Goal: Transaction & Acquisition: Book appointment/travel/reservation

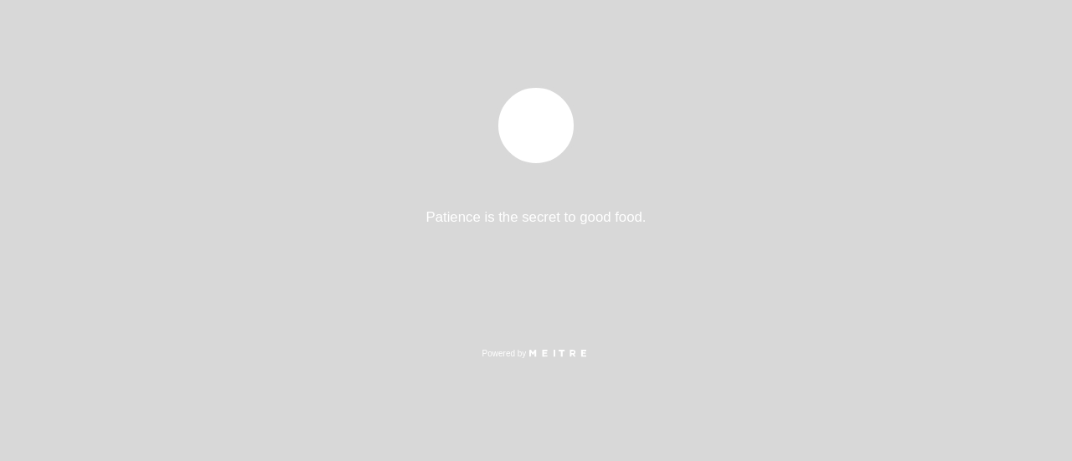
select select "es"
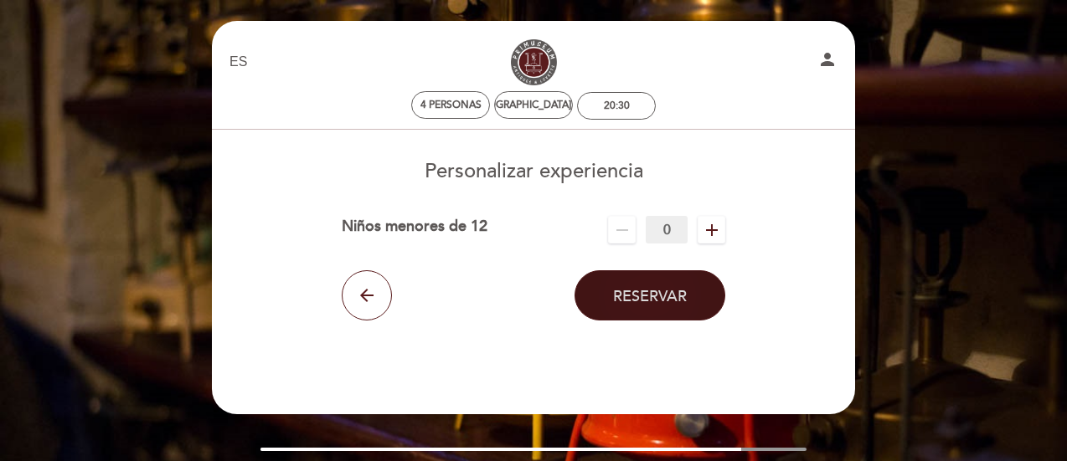
click at [646, 298] on span "Reservar" at bounding box center [650, 296] width 74 height 18
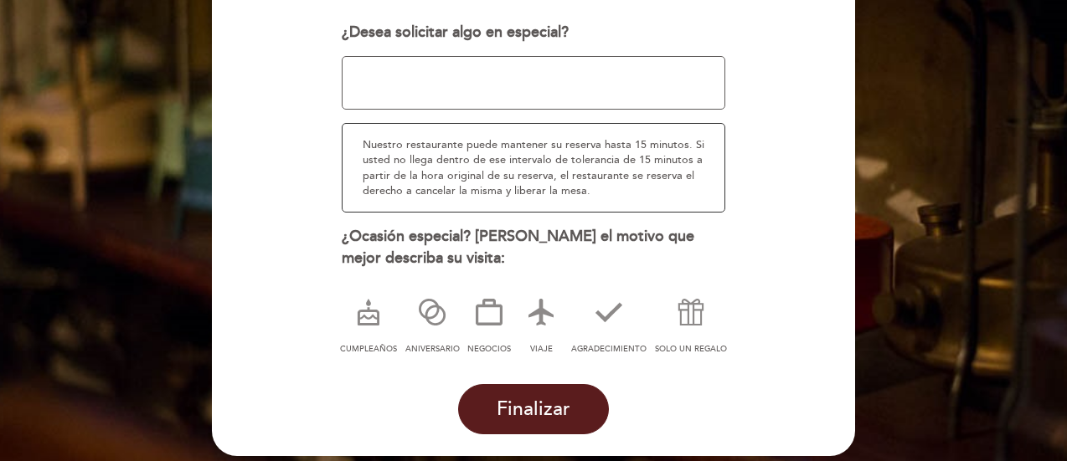
scroll to position [268, 0]
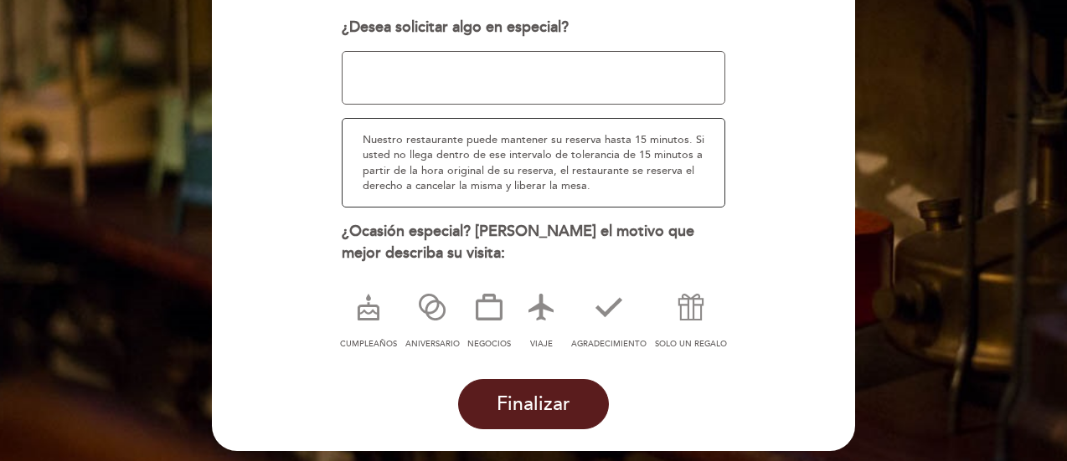
click at [362, 71] on textarea at bounding box center [534, 78] width 384 height 54
type textarea "v"
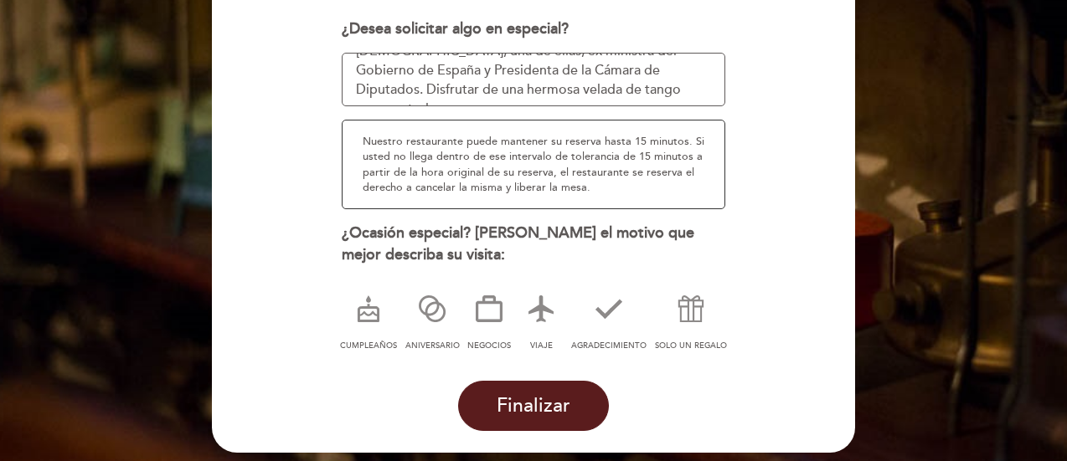
scroll to position [49, 0]
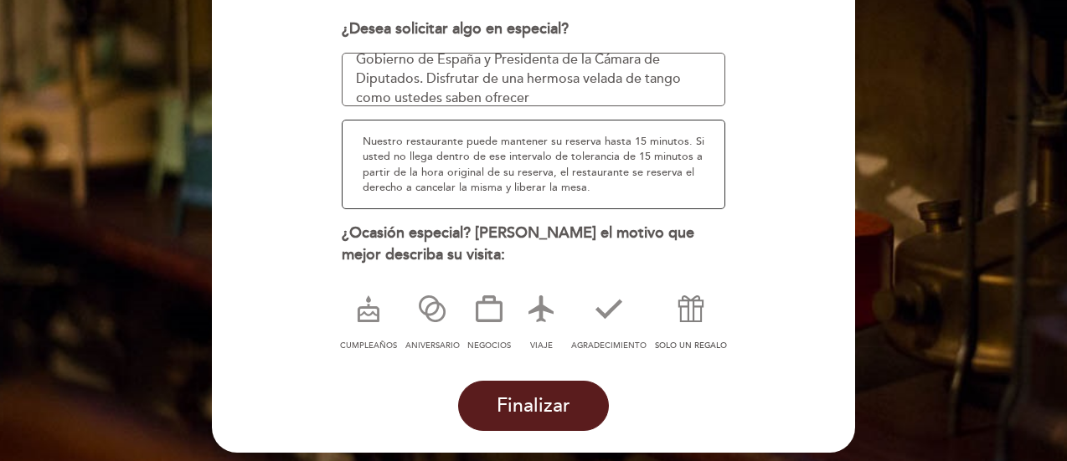
type textarea "nada en especial, vamos a recibir a dos ciudadanos [DEMOGRAPHIC_DATA], una de e…"
click at [690, 326] on icon at bounding box center [691, 309] width 44 height 44
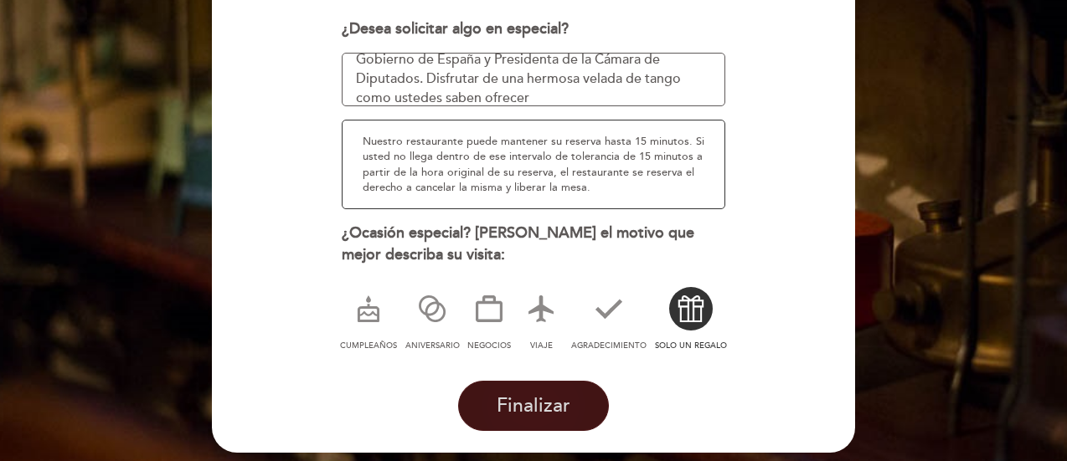
click at [551, 398] on span "Finalizar" at bounding box center [534, 405] width 74 height 23
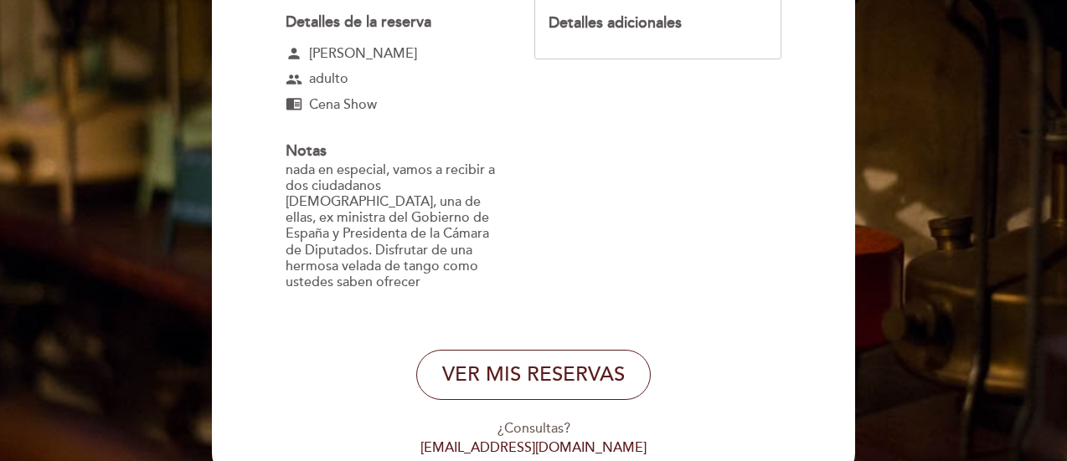
scroll to position [268, 0]
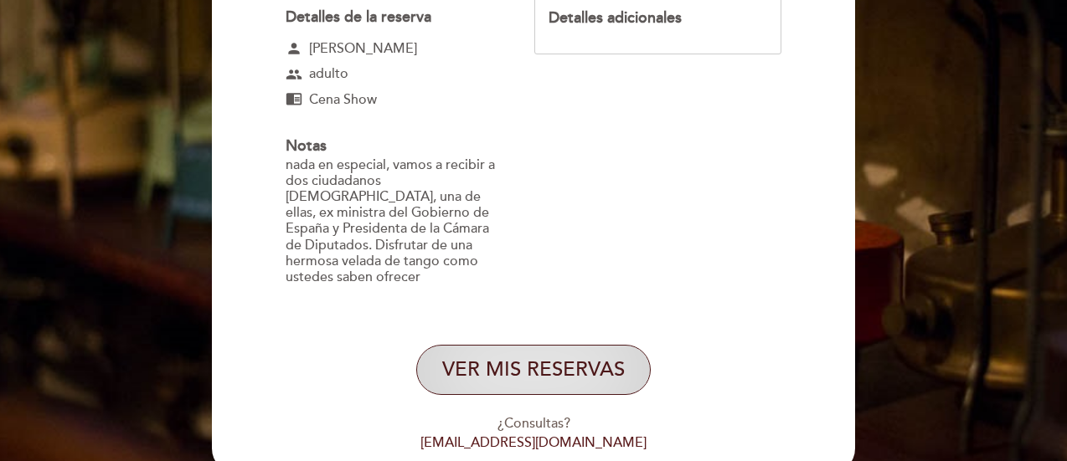
click at [549, 352] on button "VER MIS RESERVAS" at bounding box center [533, 370] width 234 height 50
select select "es"
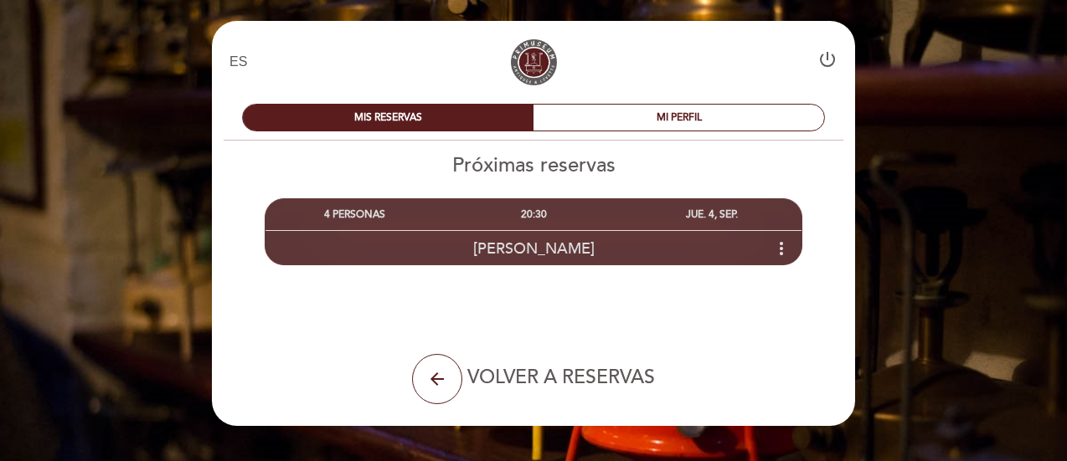
click at [780, 260] on div "[PERSON_NAME] more_vert" at bounding box center [533, 248] width 536 height 36
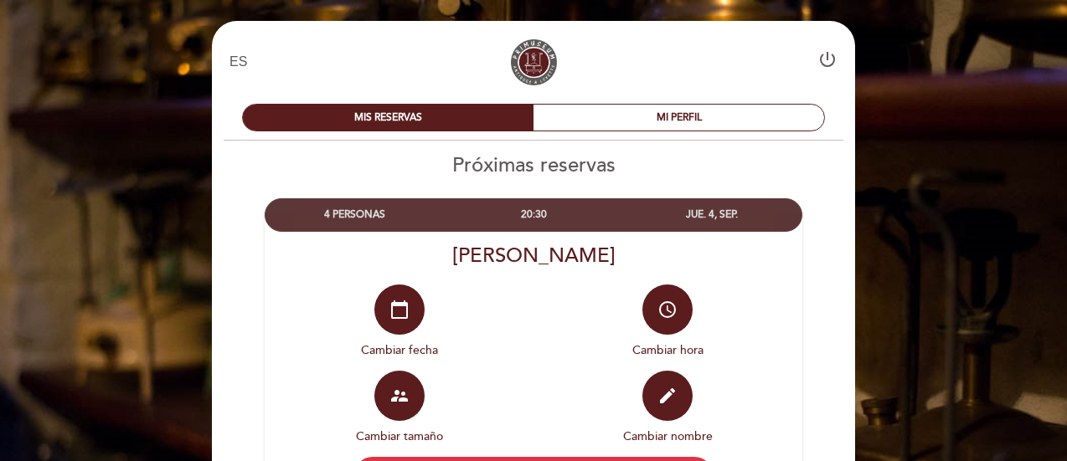
click at [862, 253] on div "EN ES PT Primuseum power_settings_new MIS RESERVAS MI PERFIL Próximas reservas …" at bounding box center [533, 352] width 668 height 663
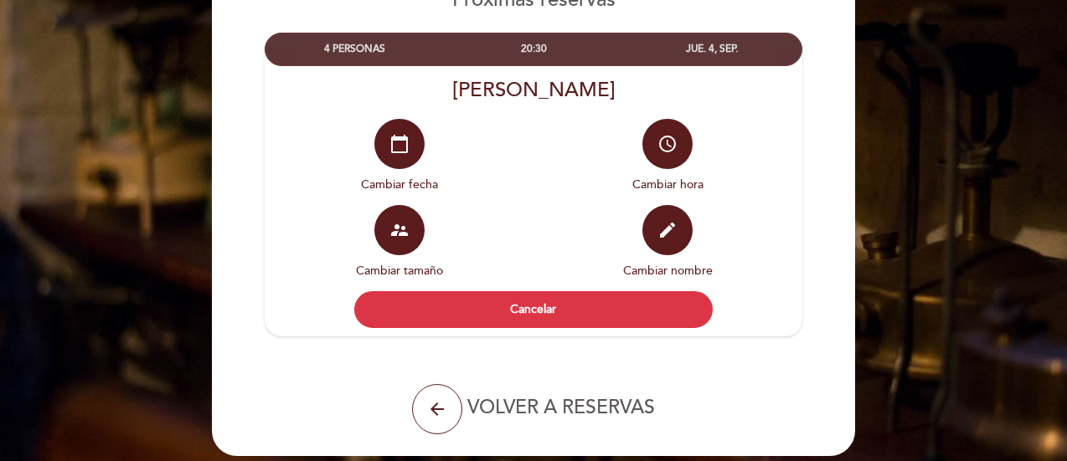
scroll to position [167, 0]
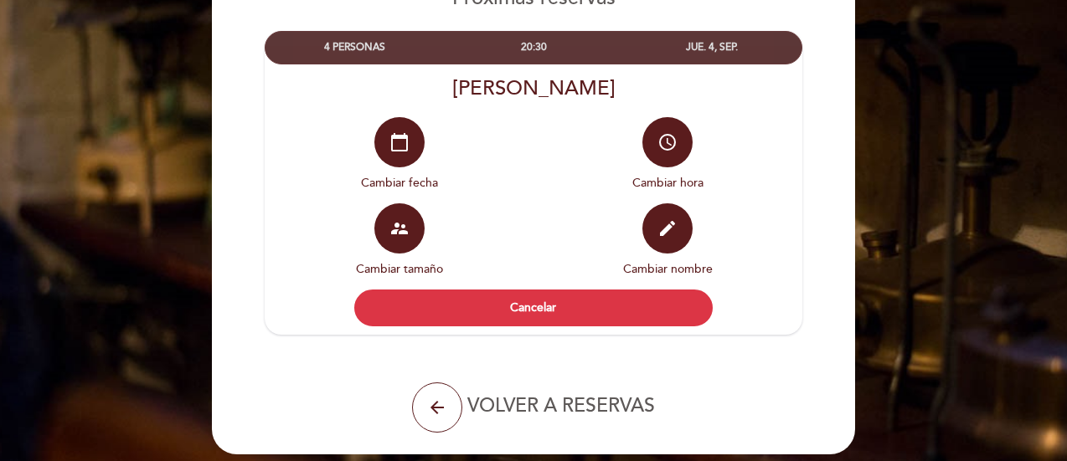
click at [551, 406] on span "VOLVER A RESERVAS" at bounding box center [561, 405] width 188 height 23
click at [436, 408] on icon "arrow_back" at bounding box center [437, 408] width 20 height 20
select select "es"
